Goal: Information Seeking & Learning: Learn about a topic

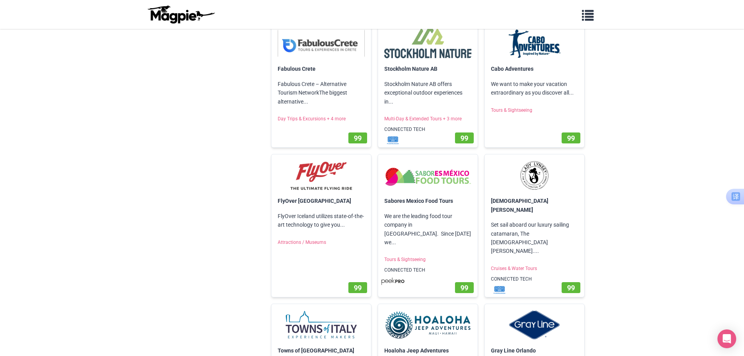
scroll to position [505, 0]
click at [324, 167] on img at bounding box center [321, 174] width 87 height 30
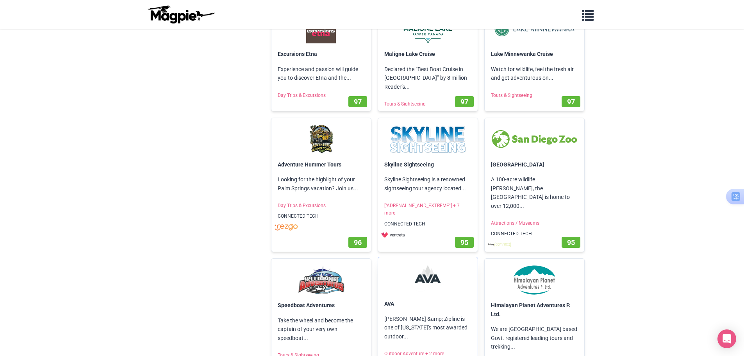
scroll to position [1091, 0]
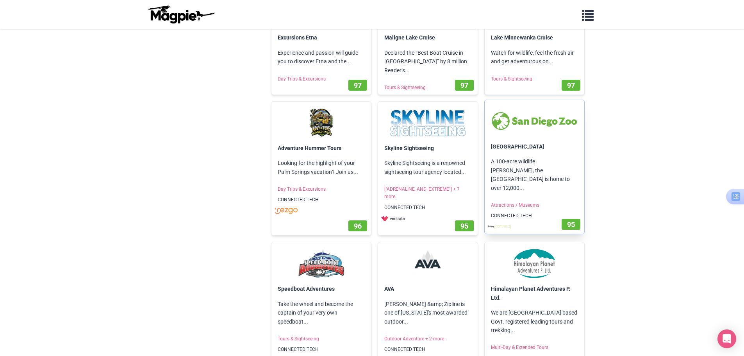
click at [538, 151] on p "A 100-acre wildlife park, the San Diego Zoo is home to over 12,000..." at bounding box center [534, 175] width 100 height 48
click at [572, 220] on span "95" at bounding box center [571, 224] width 8 height 8
click at [506, 143] on link "San Diego Zoo" at bounding box center [517, 146] width 53 height 6
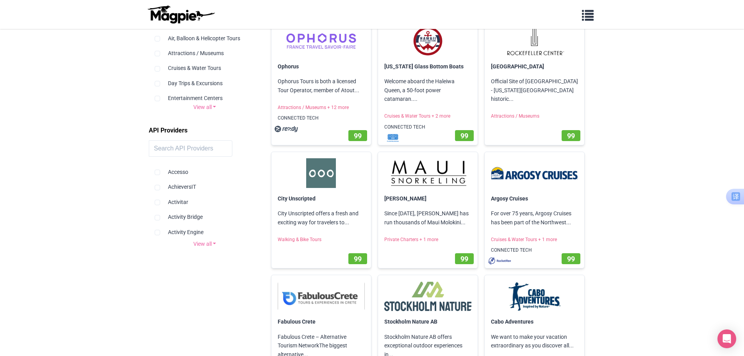
scroll to position [0, 0]
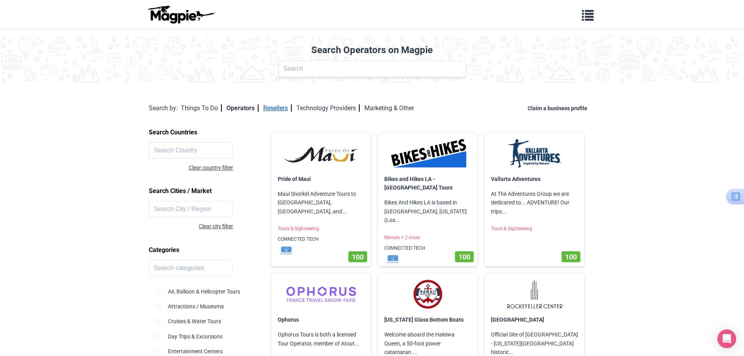
click at [271, 110] on link "Resellers" at bounding box center [277, 107] width 28 height 7
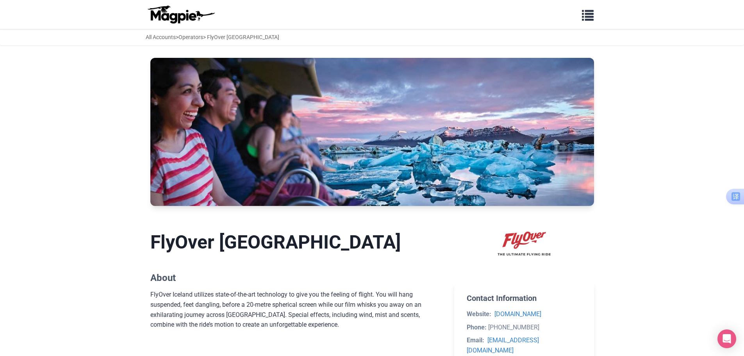
drag, startPoint x: 100, startPoint y: 328, endPoint x: 129, endPoint y: 316, distance: 31.4
click at [100, 328] on body "Problems we solve Products Content Management and Distribution Magpie for Resel…" at bounding box center [372, 325] width 744 height 650
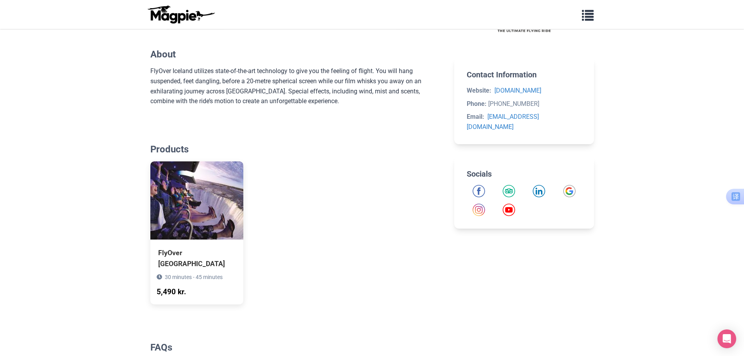
scroll to position [244, 0]
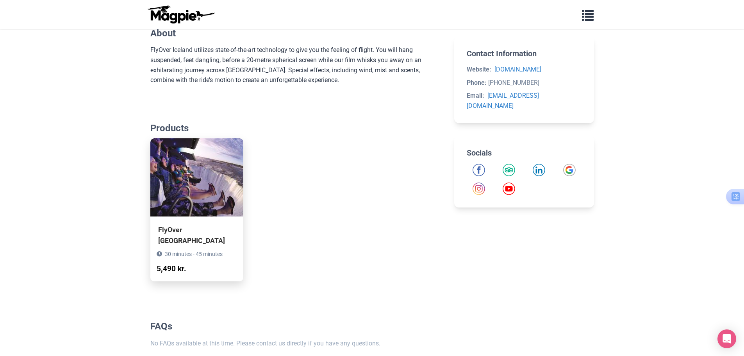
click at [218, 224] on div "FlyOver [GEOGRAPHIC_DATA]" at bounding box center [196, 235] width 77 height 22
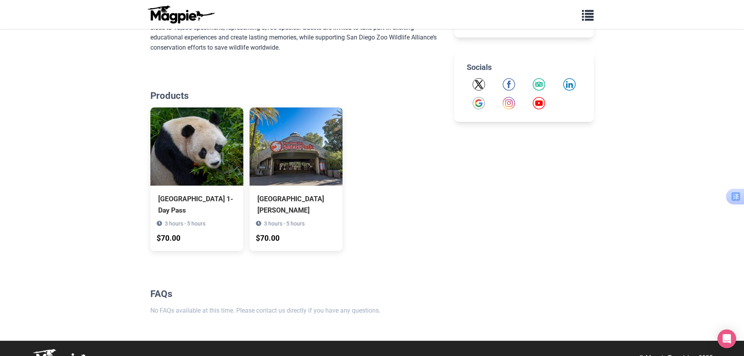
scroll to position [314, 0]
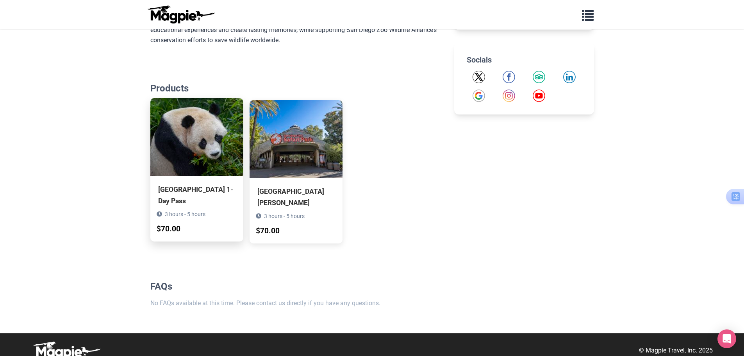
click at [204, 184] on div "San Diego Zoo 1-Day Pass" at bounding box center [196, 195] width 77 height 22
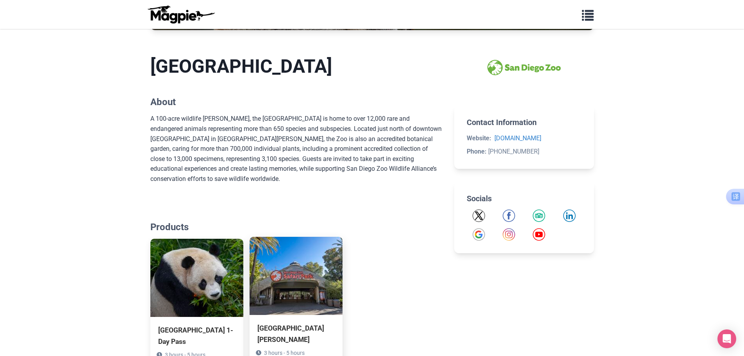
scroll to position [195, 0]
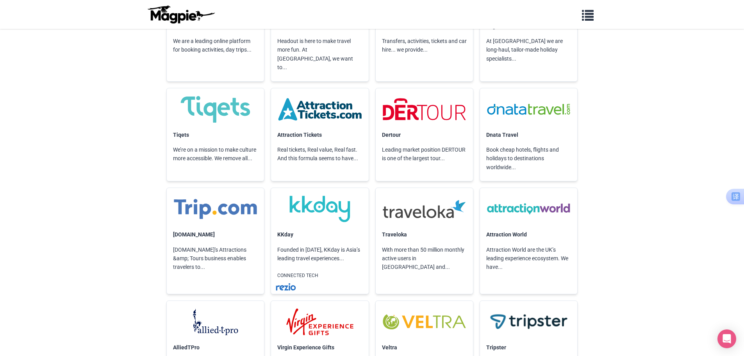
scroll to position [351, 0]
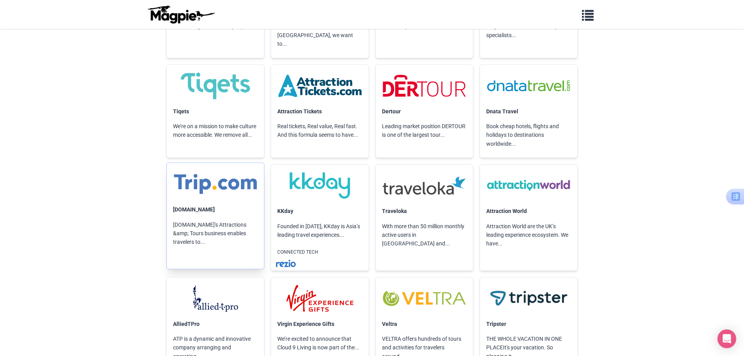
click at [232, 214] on p "Trip.com's Attractions &amp; Tours business enables travelers to..." at bounding box center [215, 233] width 97 height 39
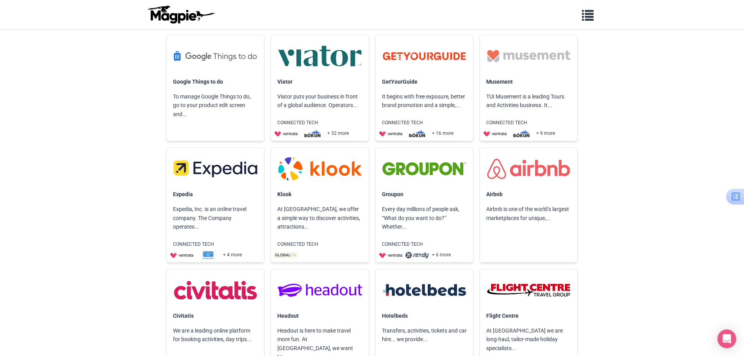
scroll to position [0, 0]
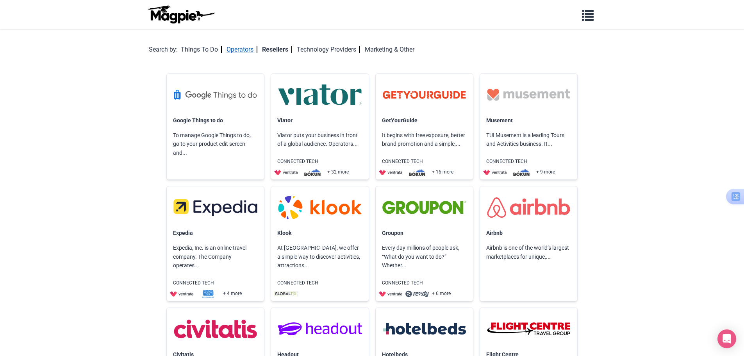
click at [242, 51] on link "Operators" at bounding box center [241, 49] width 31 height 7
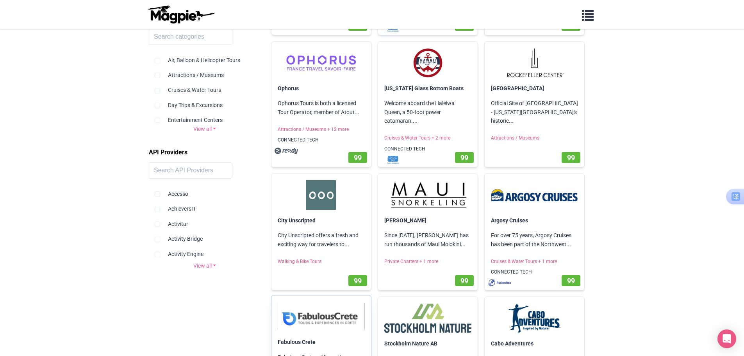
scroll to position [234, 0]
